Goal: Leave review/rating

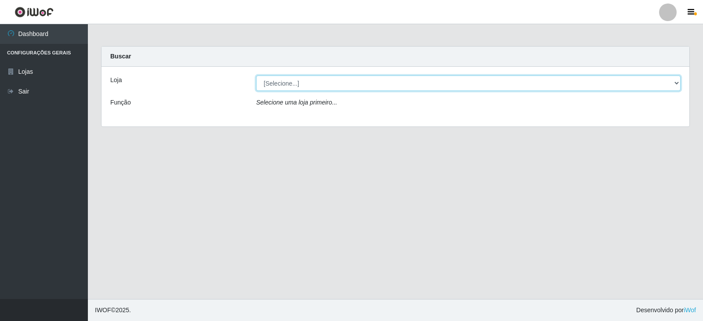
click at [679, 83] on select "[Selecione...] Queiroz Atacadão - Catolé do Rocha" at bounding box center [468, 83] width 425 height 15
select select "500"
click at [256, 76] on select "[Selecione...] Queiroz Atacadão - Catolé do Rocha" at bounding box center [468, 83] width 425 height 15
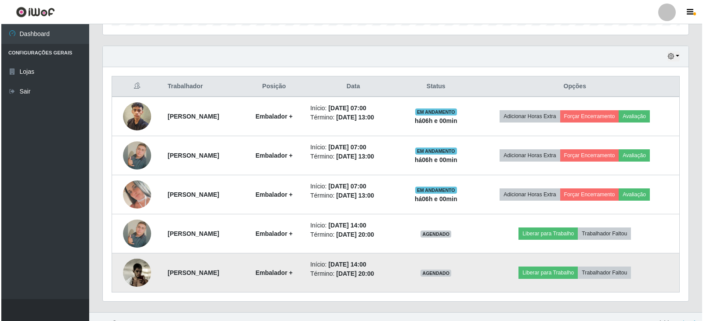
scroll to position [302, 0]
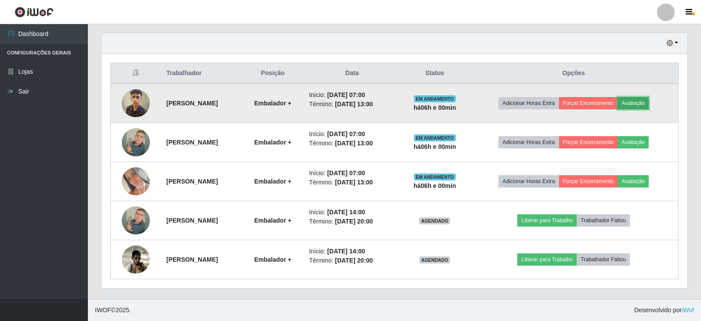
click at [647, 102] on button "Avaliação" at bounding box center [633, 103] width 31 height 12
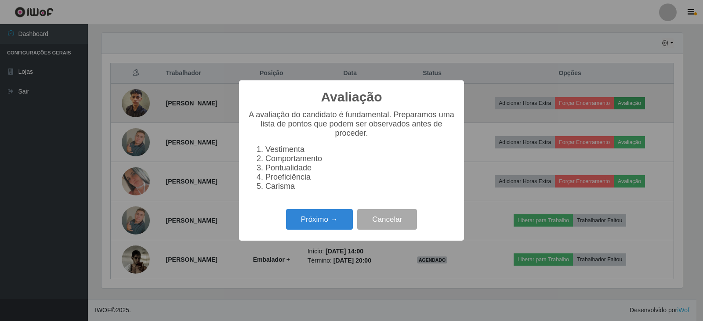
scroll to position [182, 582]
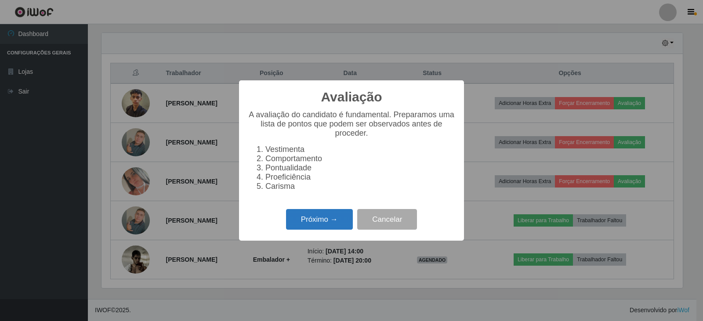
click at [336, 220] on button "Próximo →" at bounding box center [319, 219] width 67 height 21
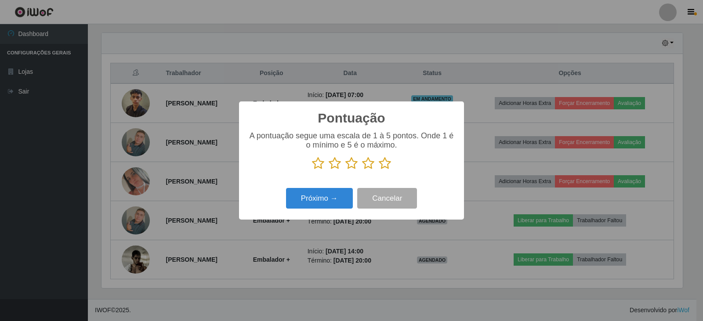
scroll to position [439358, 438959]
click at [386, 166] on icon at bounding box center [385, 163] width 12 height 13
click at [379, 170] on input "radio" at bounding box center [379, 170] width 0 height 0
click at [320, 193] on button "Próximo →" at bounding box center [319, 198] width 67 height 21
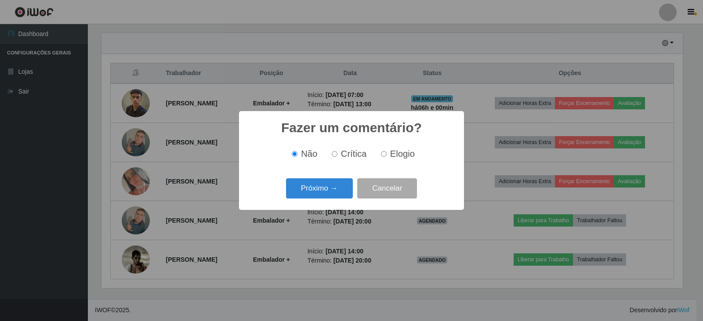
click at [382, 153] on input "Elogio" at bounding box center [384, 154] width 6 height 6
radio input "true"
click at [332, 189] on button "Próximo →" at bounding box center [319, 188] width 67 height 21
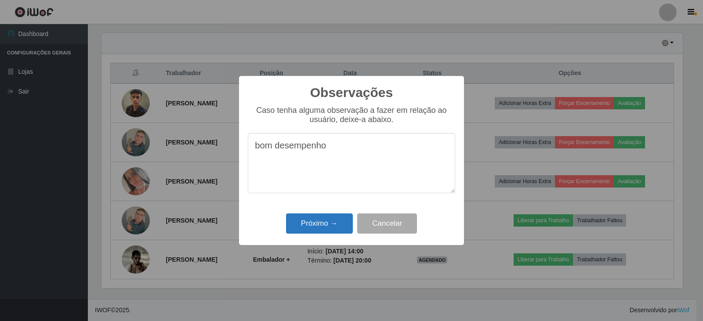
type textarea "bom desempenho"
click at [334, 224] on button "Próximo →" at bounding box center [319, 224] width 67 height 21
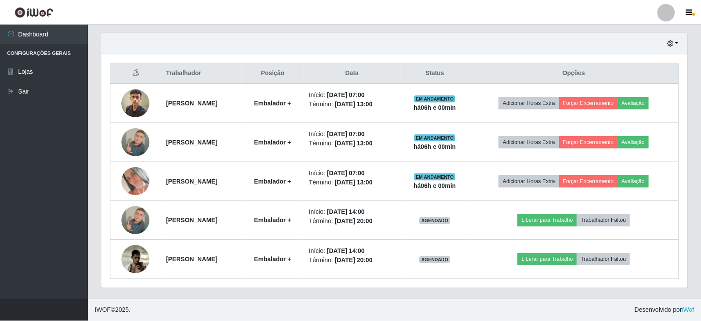
scroll to position [182, 586]
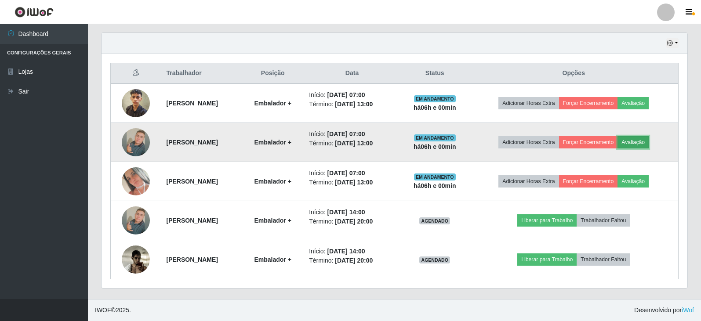
click at [637, 143] on button "Avaliação" at bounding box center [633, 142] width 31 height 12
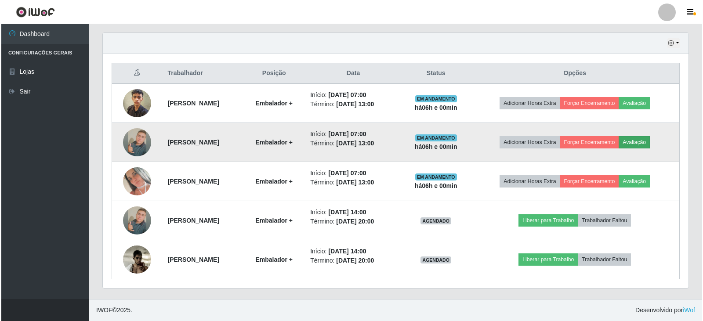
scroll to position [182, 582]
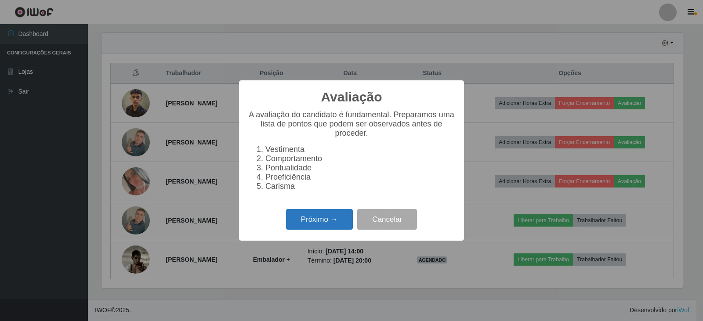
click at [316, 225] on button "Próximo →" at bounding box center [319, 219] width 67 height 21
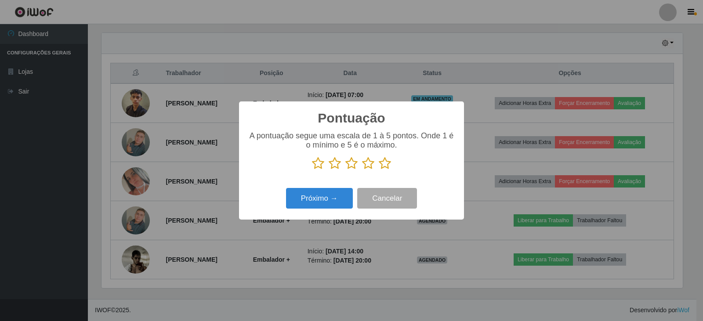
scroll to position [439358, 438959]
click at [386, 165] on icon at bounding box center [385, 163] width 12 height 13
click at [379, 170] on input "radio" at bounding box center [379, 170] width 0 height 0
click at [323, 198] on button "Próximo →" at bounding box center [319, 198] width 67 height 21
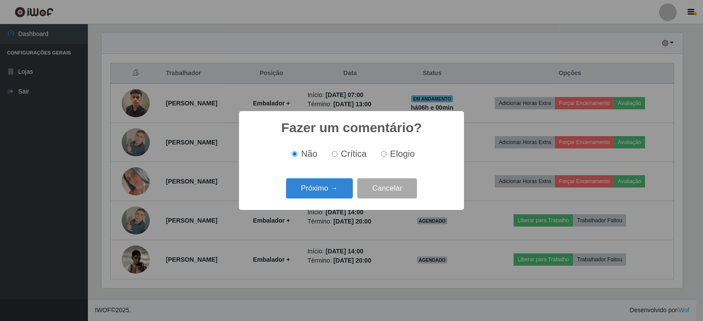
click at [385, 154] on input "Elogio" at bounding box center [384, 154] width 6 height 6
radio input "true"
click at [329, 189] on button "Próximo →" at bounding box center [319, 188] width 67 height 21
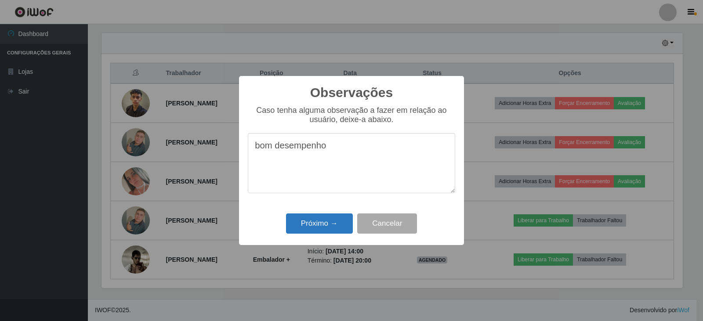
type textarea "bom desempenho"
click at [314, 224] on button "Próximo →" at bounding box center [319, 224] width 67 height 21
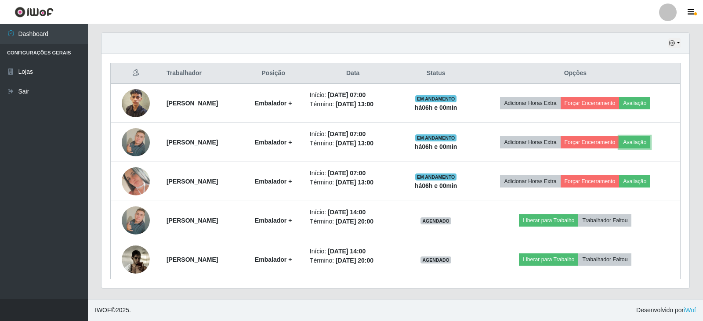
scroll to position [182, 586]
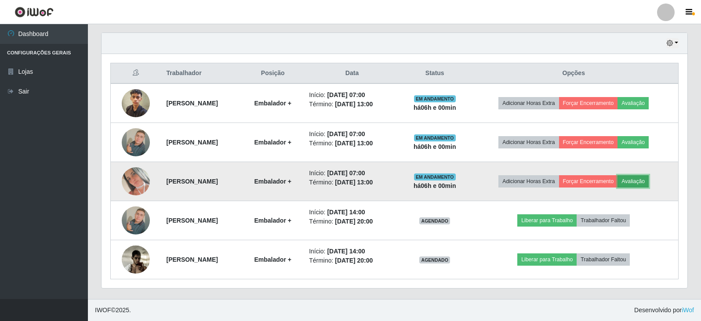
drag, startPoint x: 650, startPoint y: 176, endPoint x: 646, endPoint y: 181, distance: 6.3
click at [646, 181] on button "Avaliação" at bounding box center [633, 181] width 31 height 12
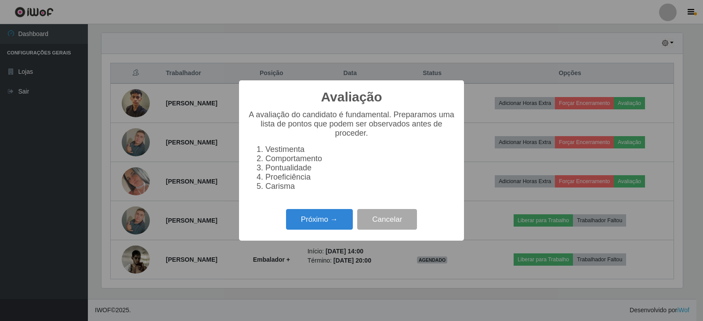
scroll to position [182, 582]
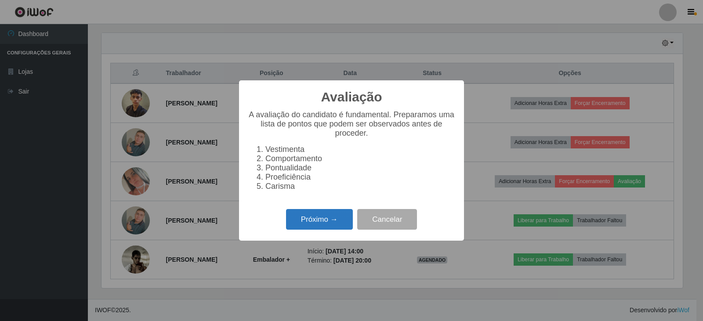
click at [314, 225] on button "Próximo →" at bounding box center [319, 219] width 67 height 21
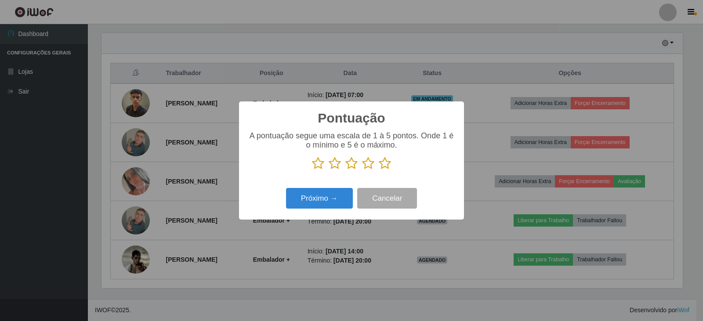
click at [388, 163] on icon at bounding box center [385, 163] width 12 height 13
click at [379, 170] on input "radio" at bounding box center [379, 170] width 0 height 0
click at [331, 203] on button "Próximo →" at bounding box center [319, 198] width 67 height 21
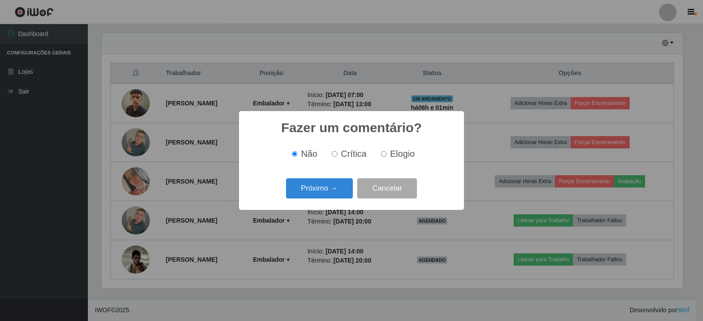
click at [382, 154] on input "Elogio" at bounding box center [384, 154] width 6 height 6
radio input "true"
click at [323, 187] on button "Próximo →" at bounding box center [319, 188] width 67 height 21
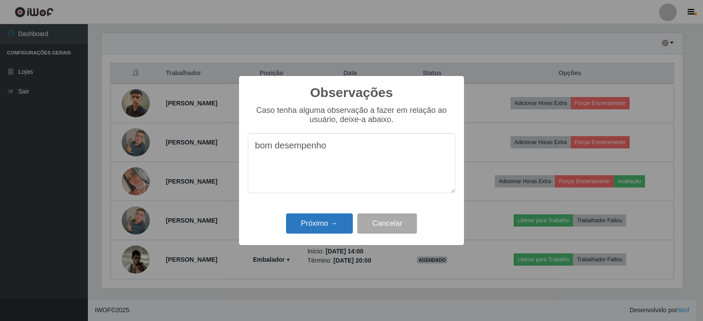
type textarea "bom desempenho"
click at [313, 219] on button "Próximo →" at bounding box center [319, 224] width 67 height 21
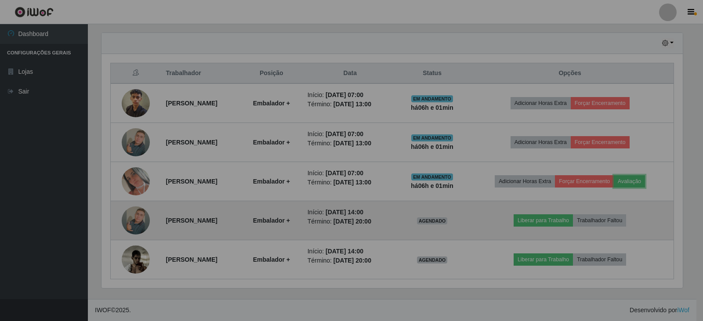
scroll to position [182, 586]
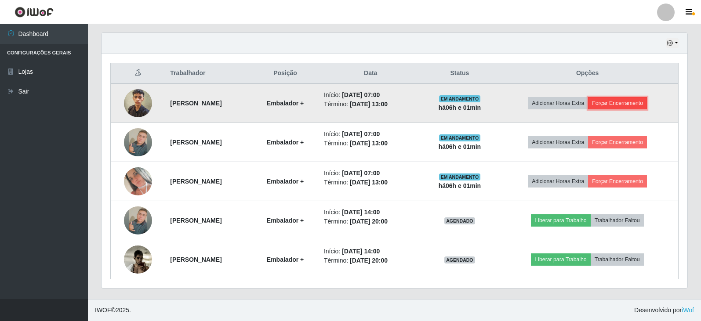
click at [624, 102] on button "Forçar Encerramento" at bounding box center [617, 103] width 59 height 12
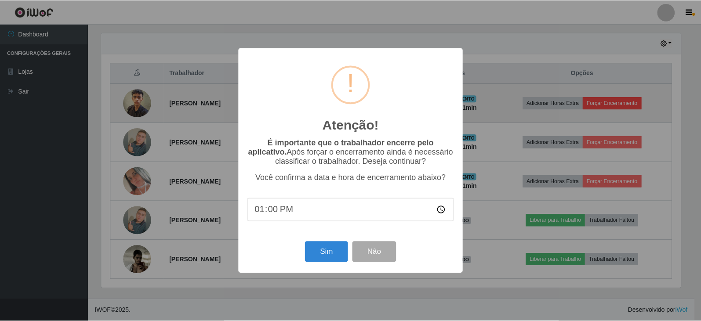
scroll to position [182, 582]
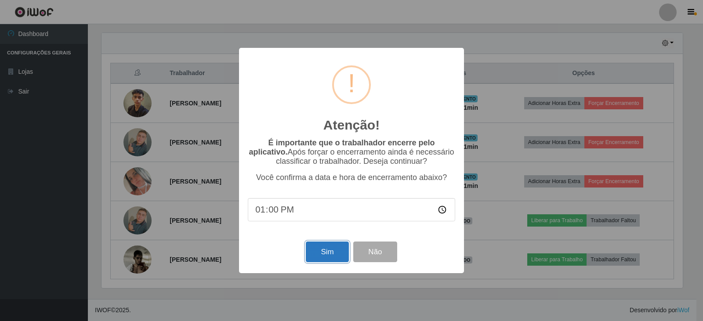
click at [324, 254] on button "Sim" at bounding box center [327, 252] width 43 height 21
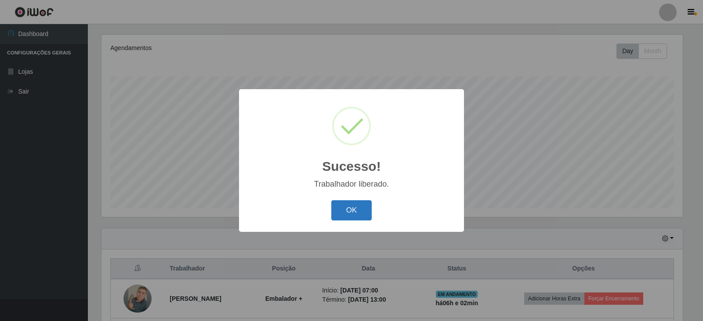
click at [348, 211] on button "OK" at bounding box center [351, 210] width 41 height 21
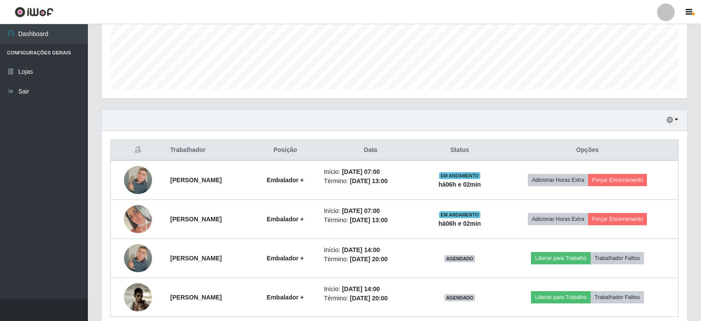
scroll to position [262, 0]
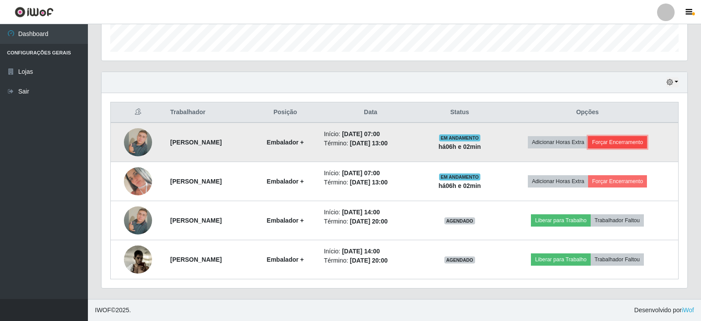
click at [625, 144] on button "Forçar Encerramento" at bounding box center [617, 142] width 59 height 12
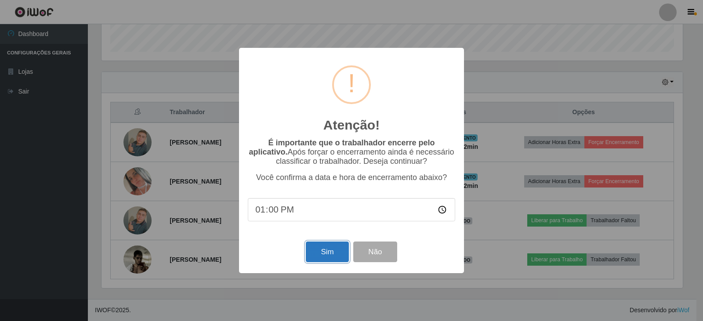
click at [328, 254] on button "Sim" at bounding box center [327, 252] width 43 height 21
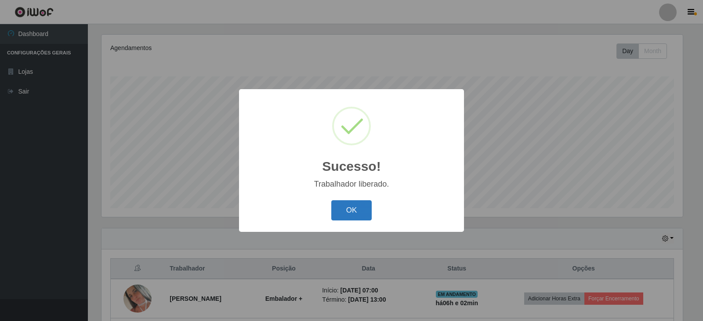
click at [357, 202] on button "OK" at bounding box center [351, 210] width 41 height 21
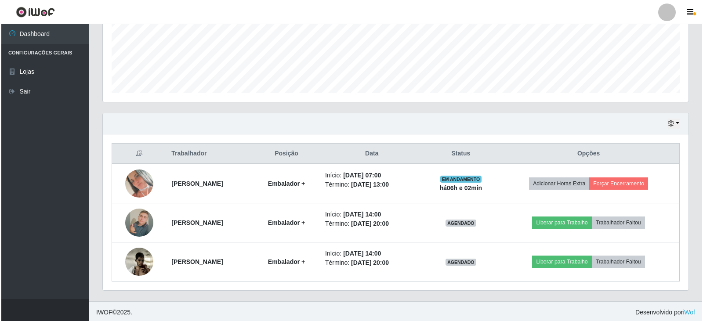
scroll to position [223, 0]
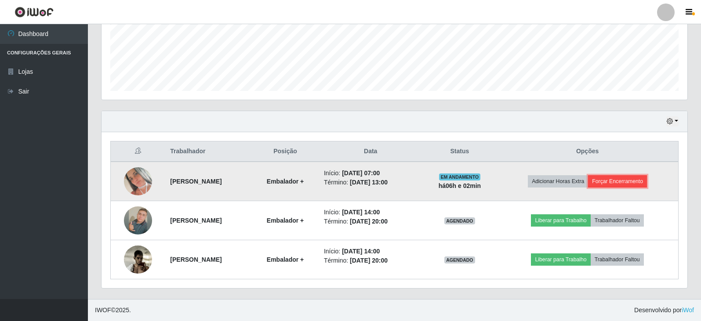
click at [623, 181] on button "Forçar Encerramento" at bounding box center [617, 181] width 59 height 12
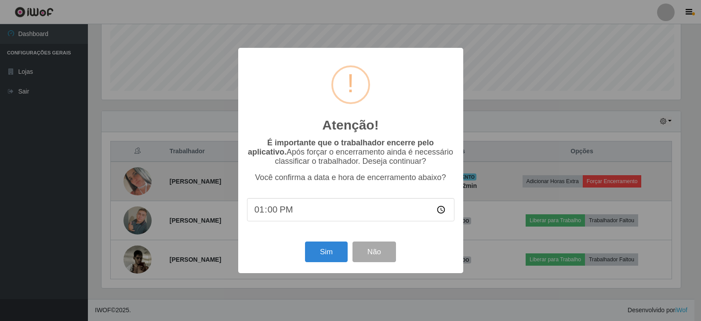
scroll to position [182, 582]
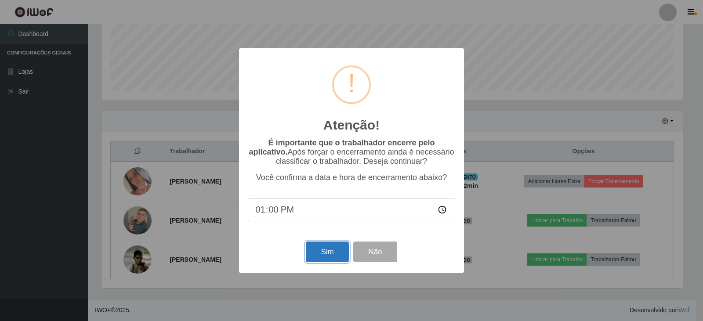
click at [320, 252] on button "Sim" at bounding box center [327, 252] width 43 height 21
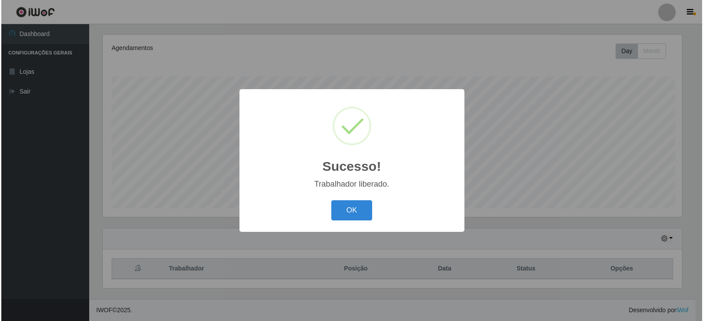
scroll to position [0, 0]
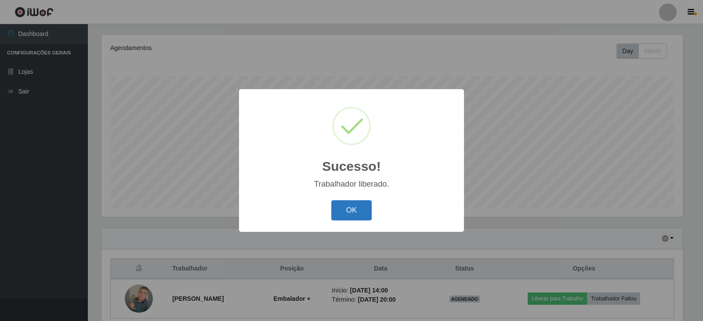
drag, startPoint x: 338, startPoint y: 203, endPoint x: 339, endPoint y: 210, distance: 7.2
click at [338, 207] on button "OK" at bounding box center [351, 210] width 41 height 21
